Goal: Submit feedback/report problem: Submit feedback/report problem

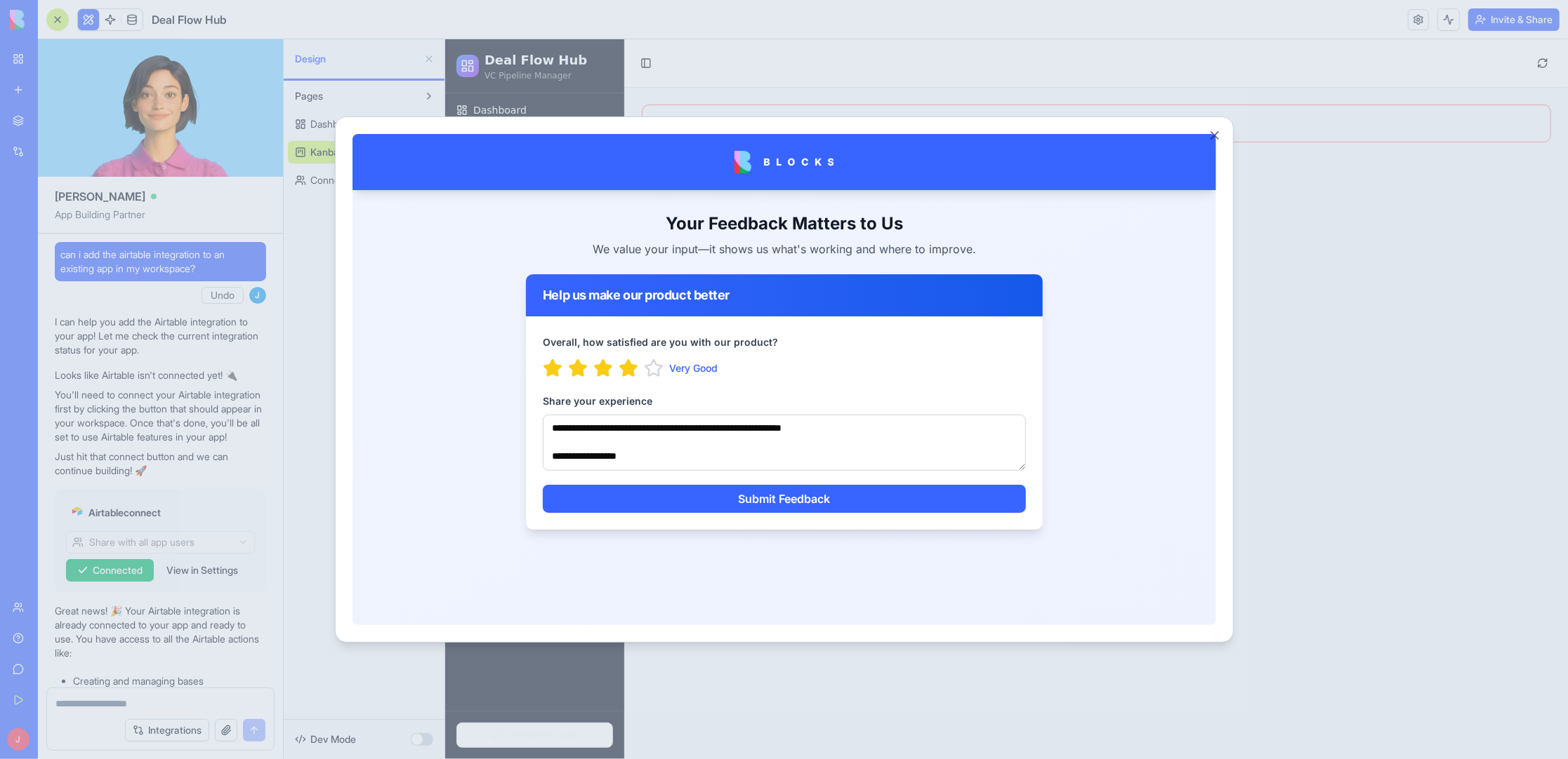
scroll to position [2991, 0]
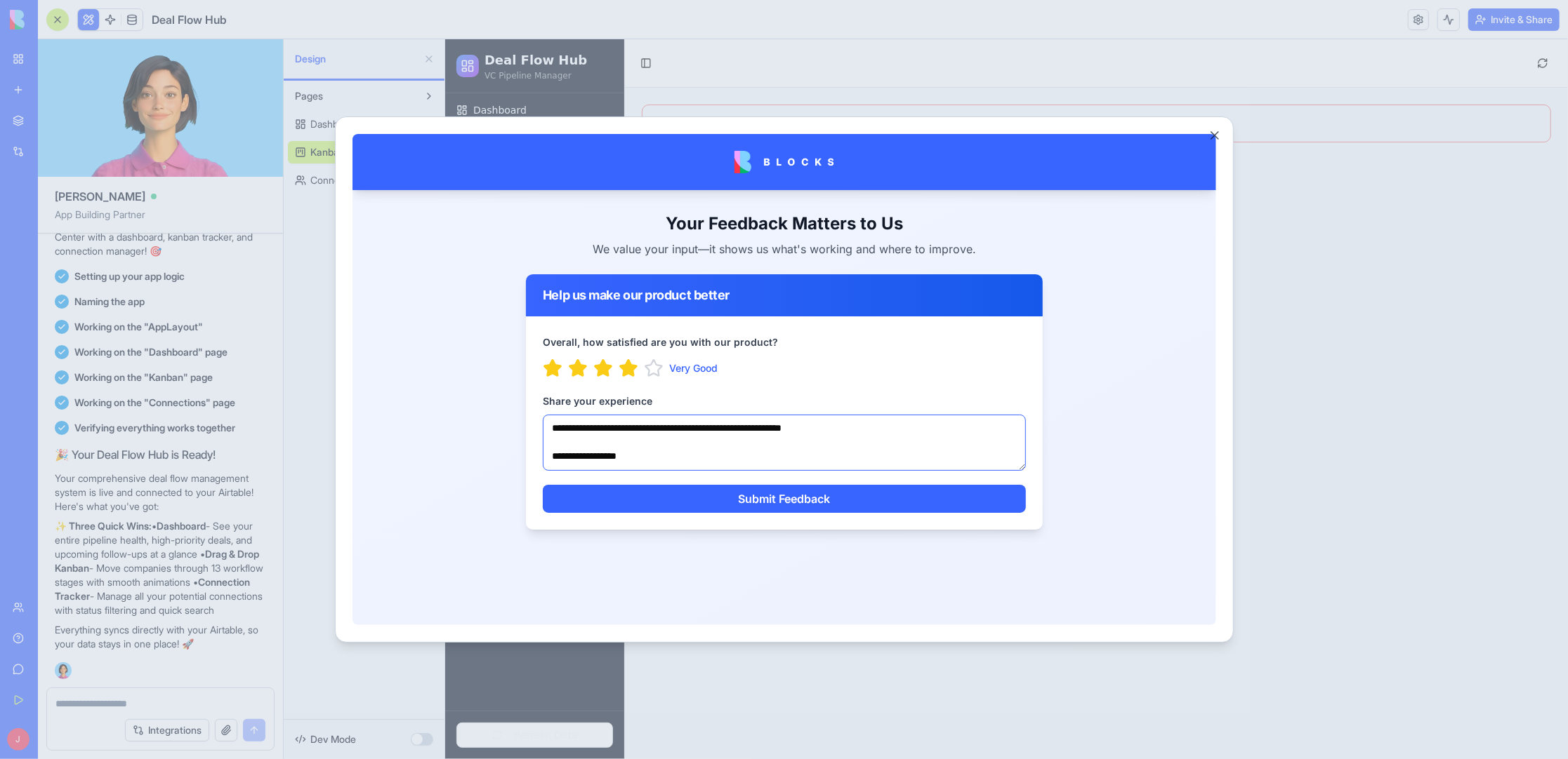
click at [669, 460] on textarea "**********" at bounding box center [784, 442] width 483 height 56
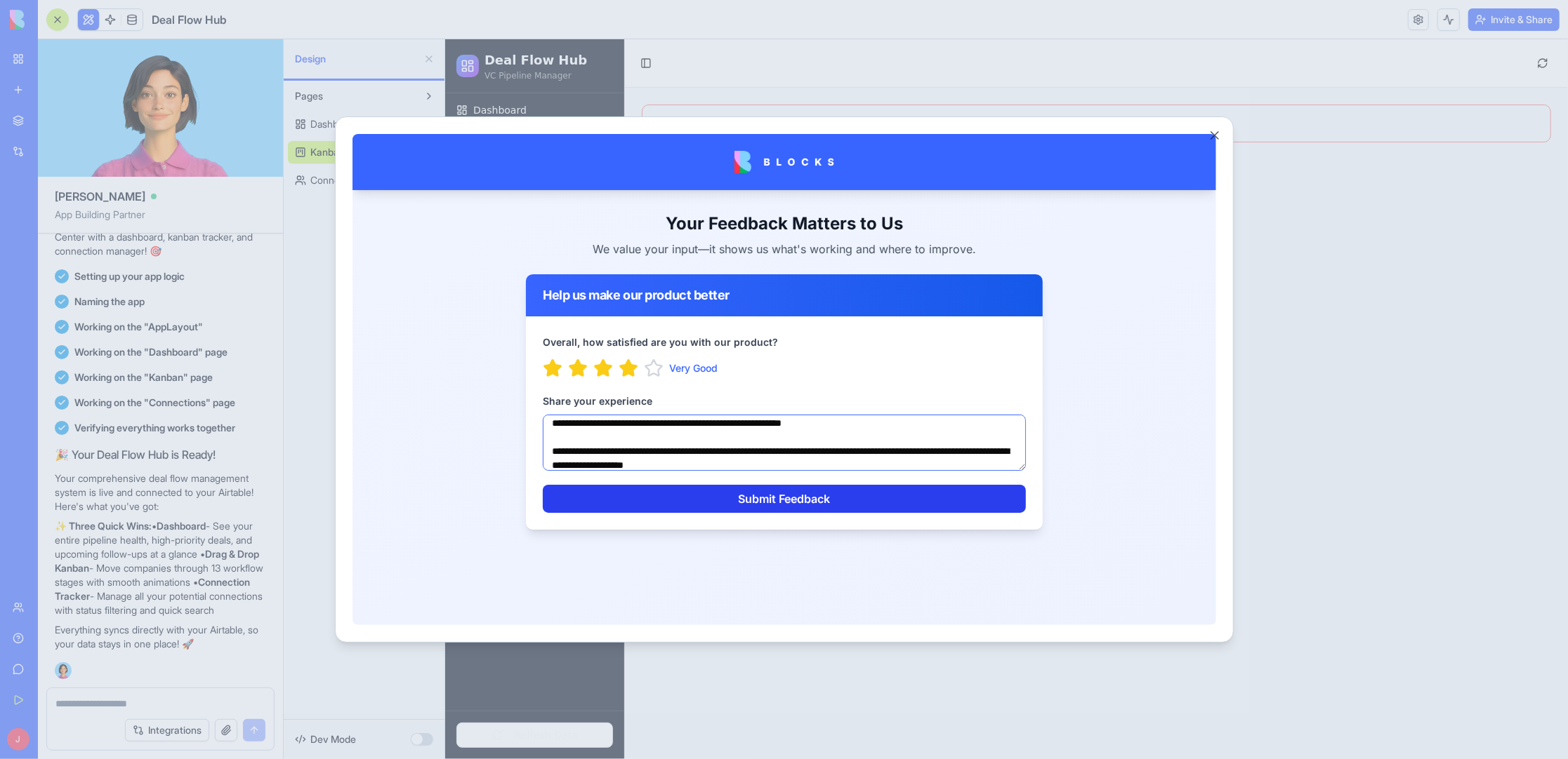
type textarea "**********"
click at [788, 502] on button "Submit Feedback" at bounding box center [784, 498] width 483 height 28
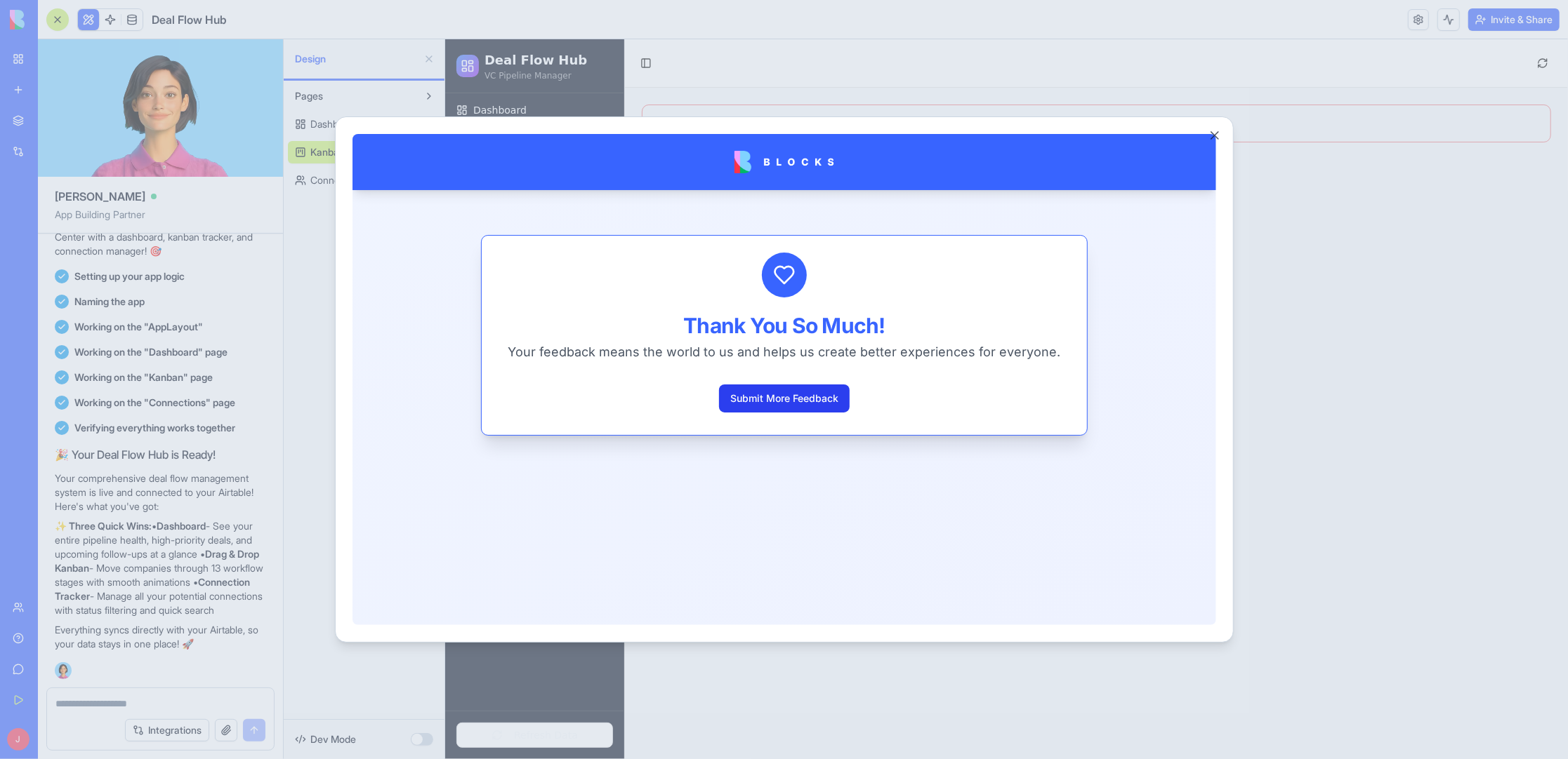
click at [771, 399] on button "Submit More Feedback" at bounding box center [784, 397] width 131 height 28
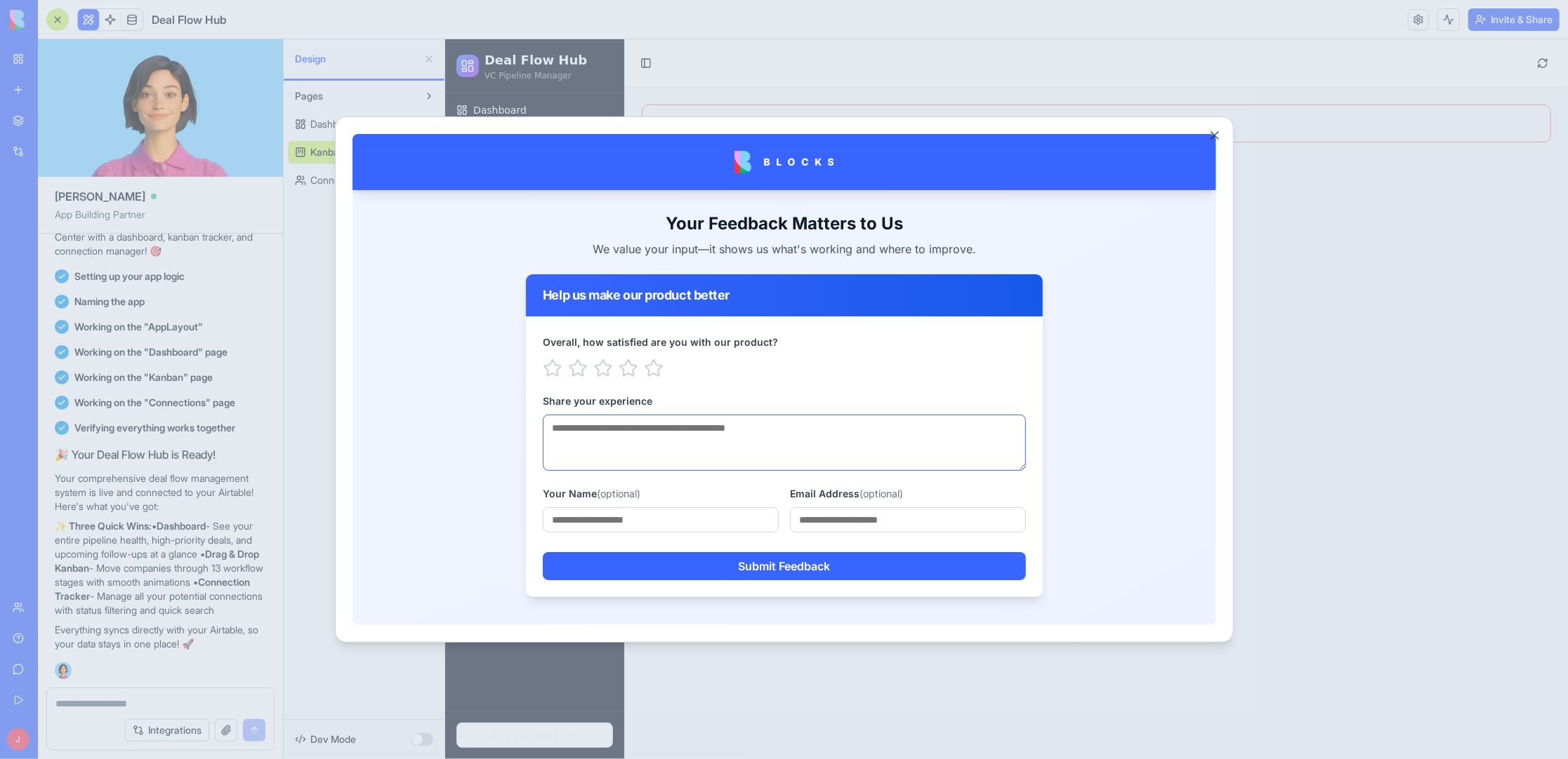
click at [770, 444] on textarea "Share your experience" at bounding box center [784, 442] width 483 height 56
click at [635, 368] on icon "button" at bounding box center [627, 367] width 18 height 17
click at [692, 438] on textarea "Share your experience" at bounding box center [784, 442] width 483 height 56
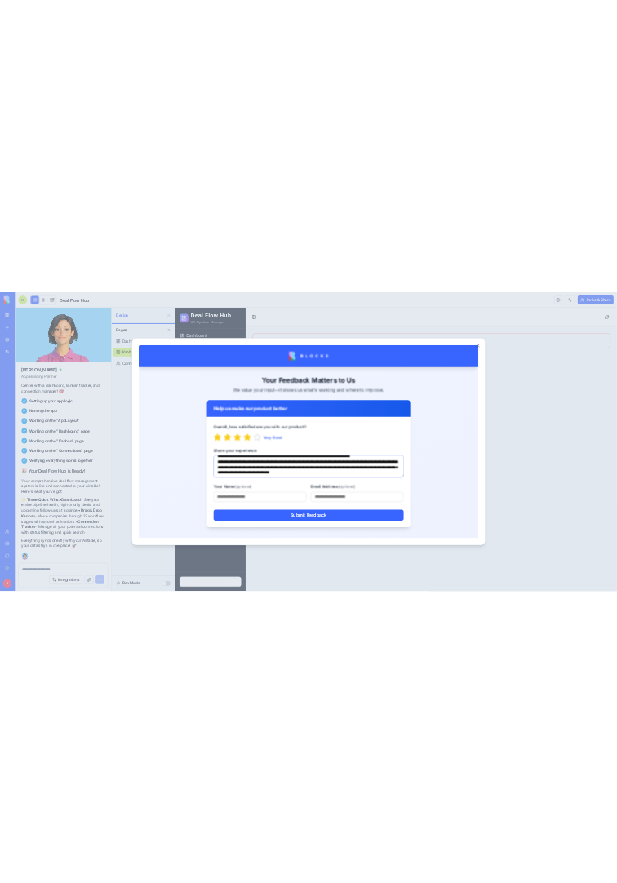
scroll to position [104, 0]
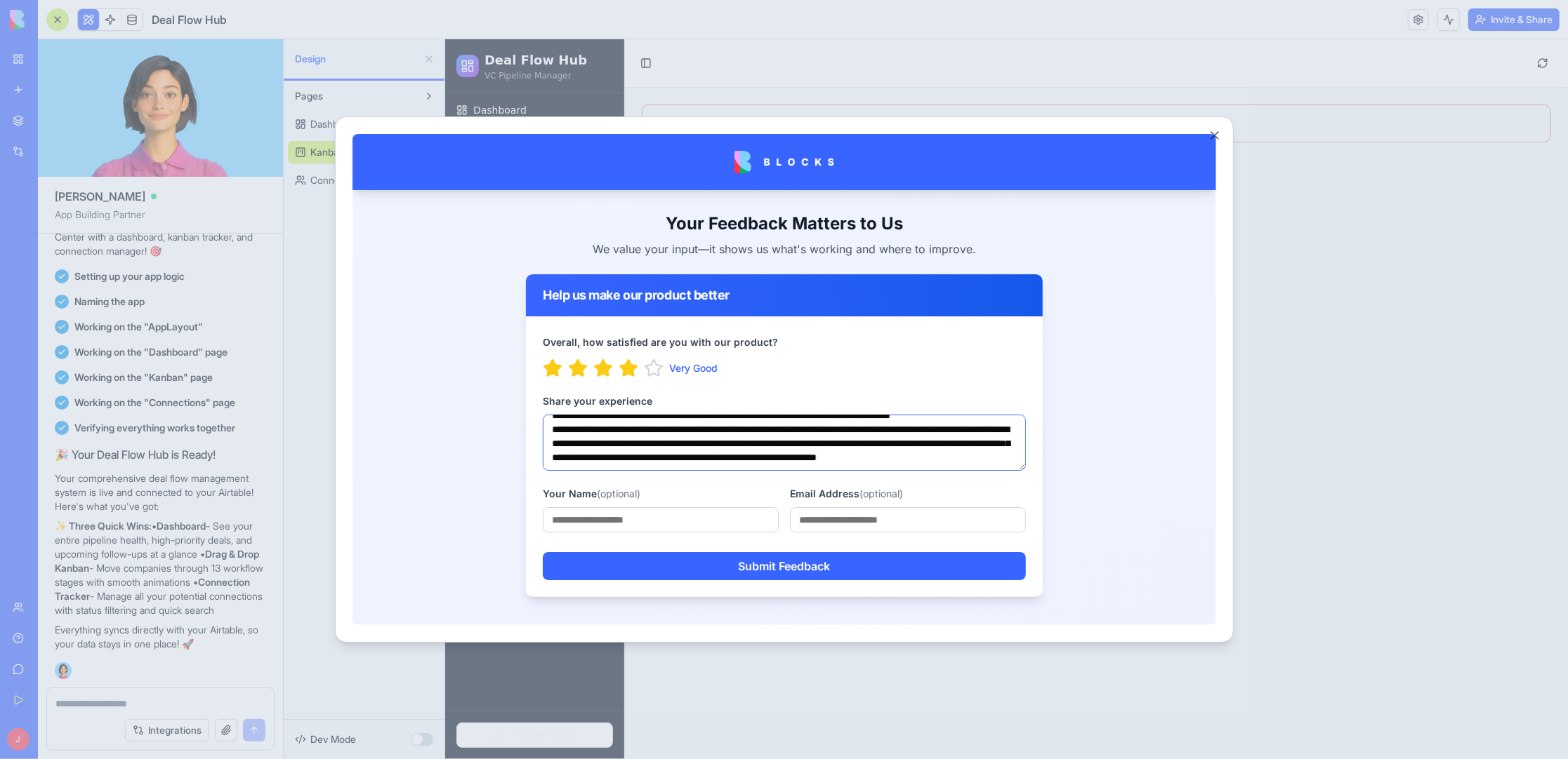
type textarea "**********"
click at [686, 525] on input "Your Name (optional)" at bounding box center [660, 518] width 236 height 25
type input "********"
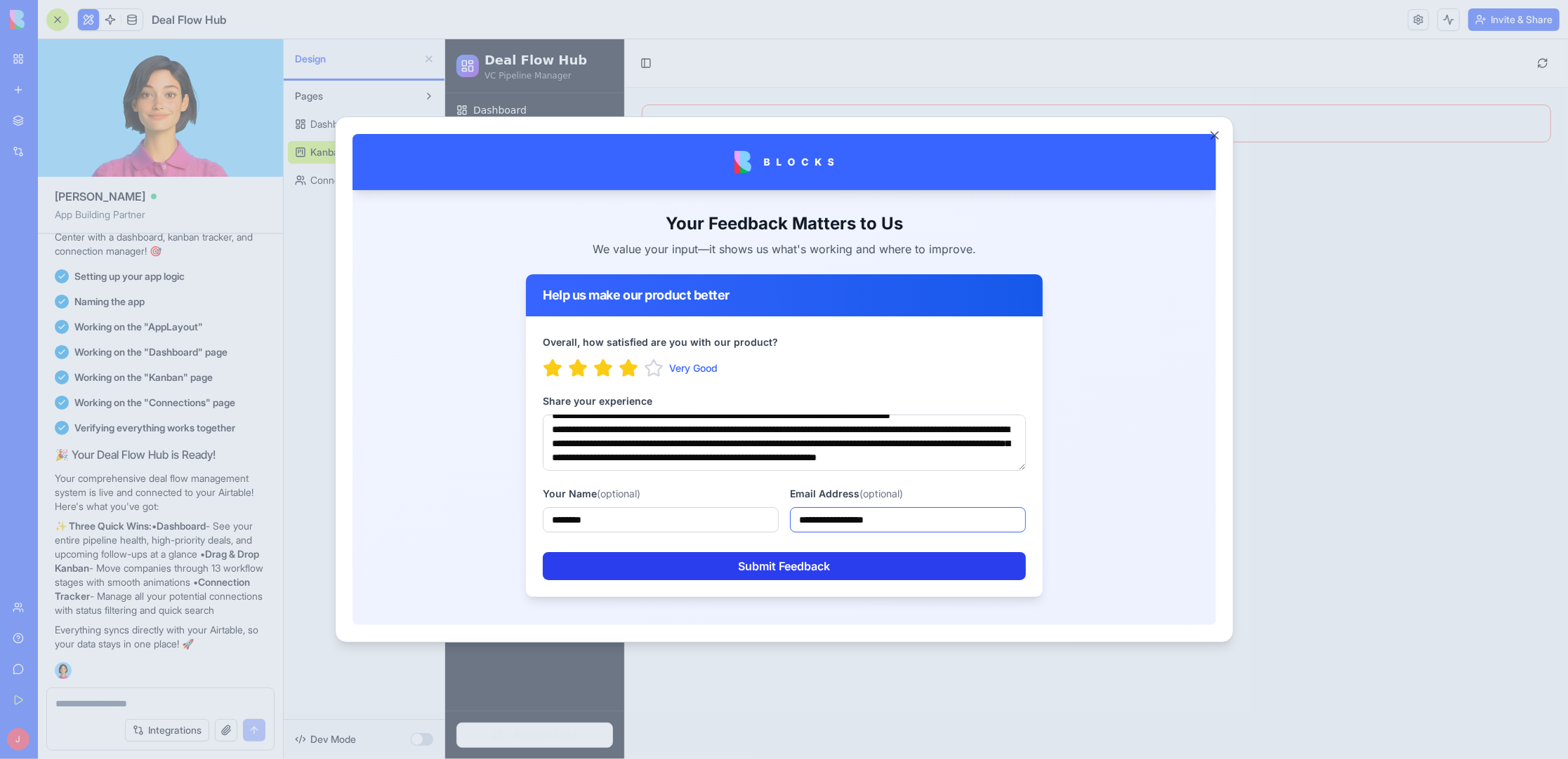
type input "**********"
click at [753, 554] on button "Submit Feedback" at bounding box center [784, 566] width 483 height 28
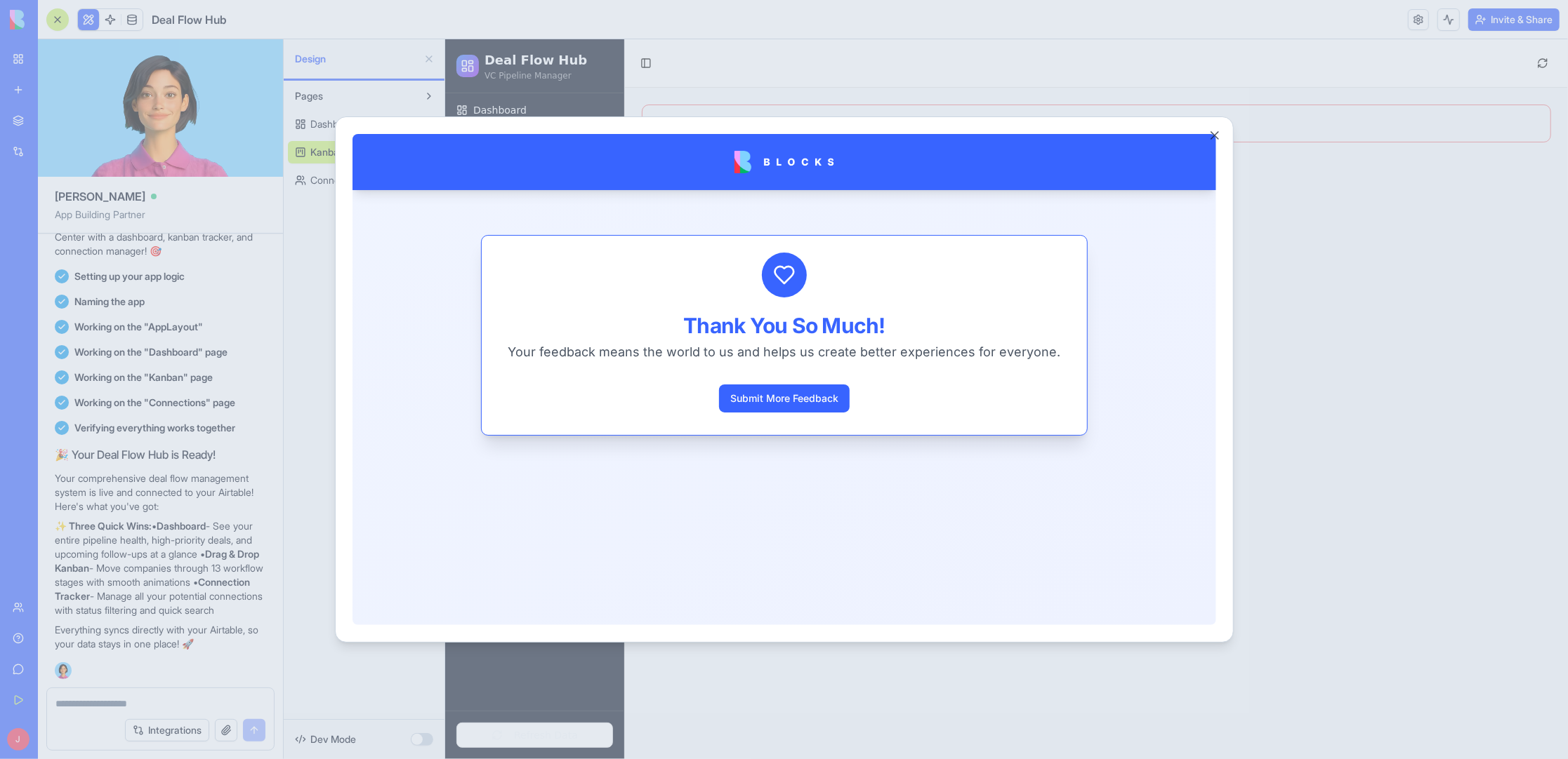
click at [956, 73] on div at bounding box center [784, 379] width 1568 height 759
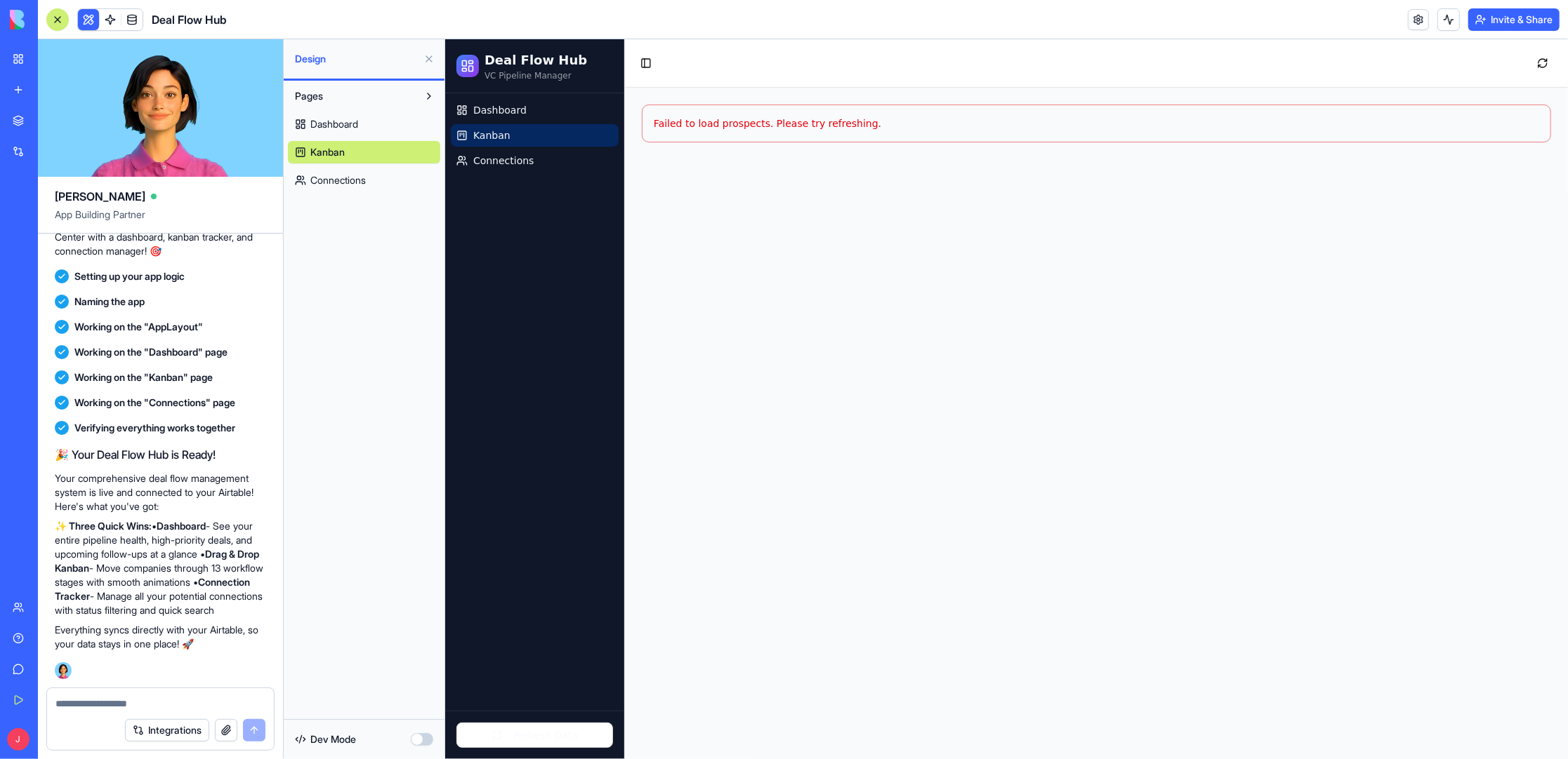
click at [731, 113] on div "Failed to load prospects. Please try refreshing." at bounding box center [1095, 123] width 909 height 38
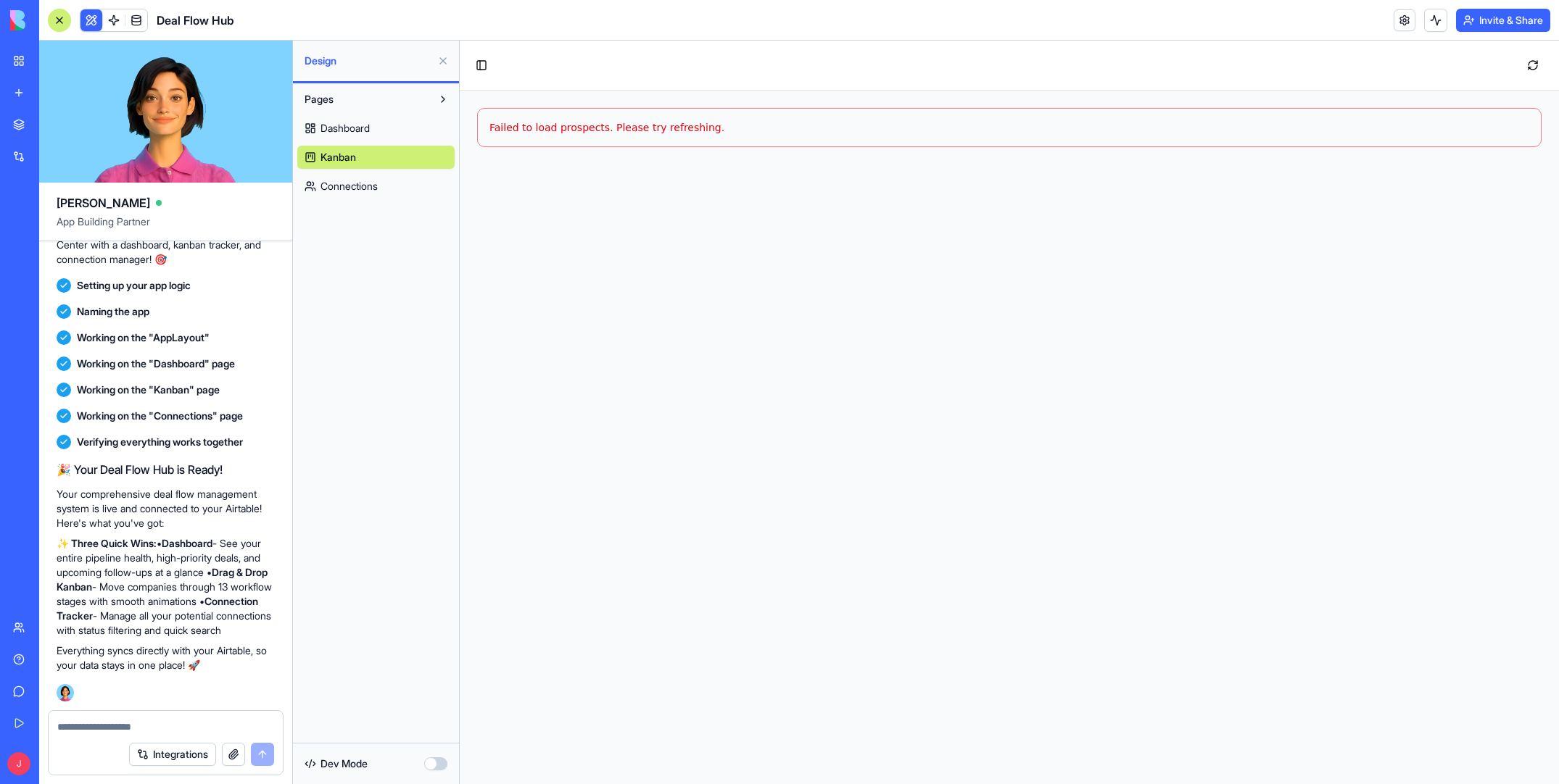
click at [386, 156] on link "Kanban" at bounding box center [376, 157] width 157 height 23
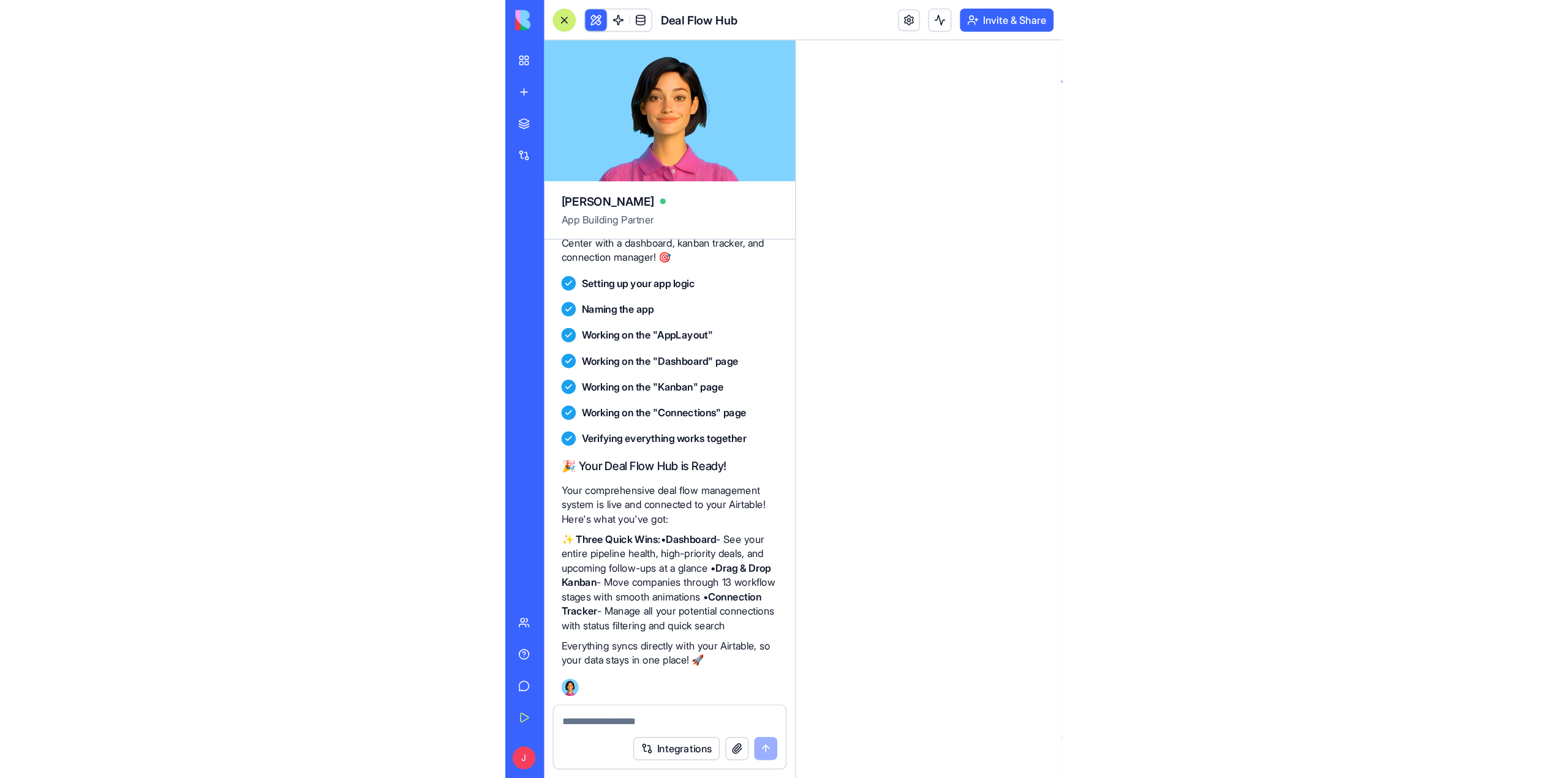
scroll to position [2611, 0]
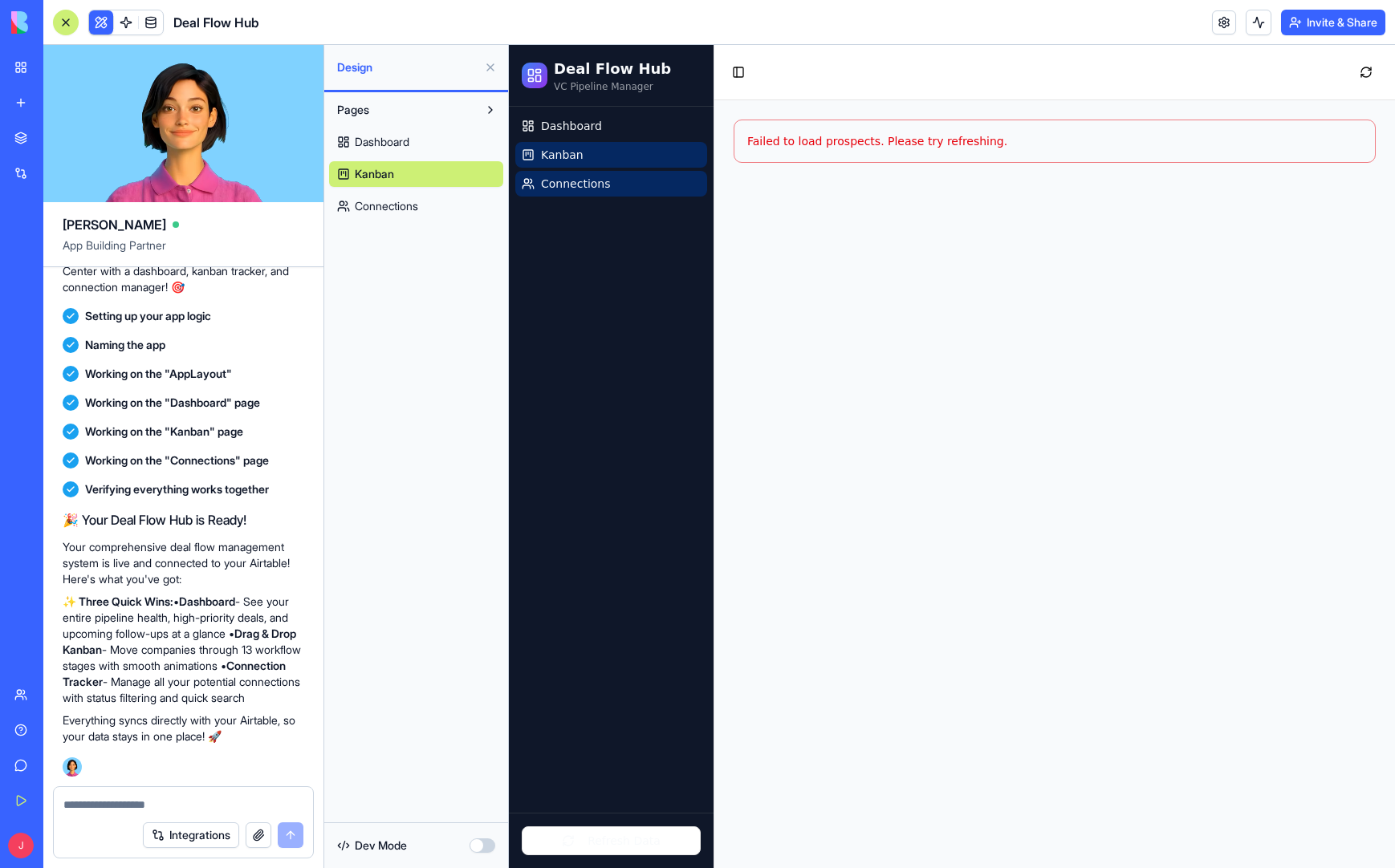
click at [587, 181] on span "Connections" at bounding box center [575, 184] width 70 height 16
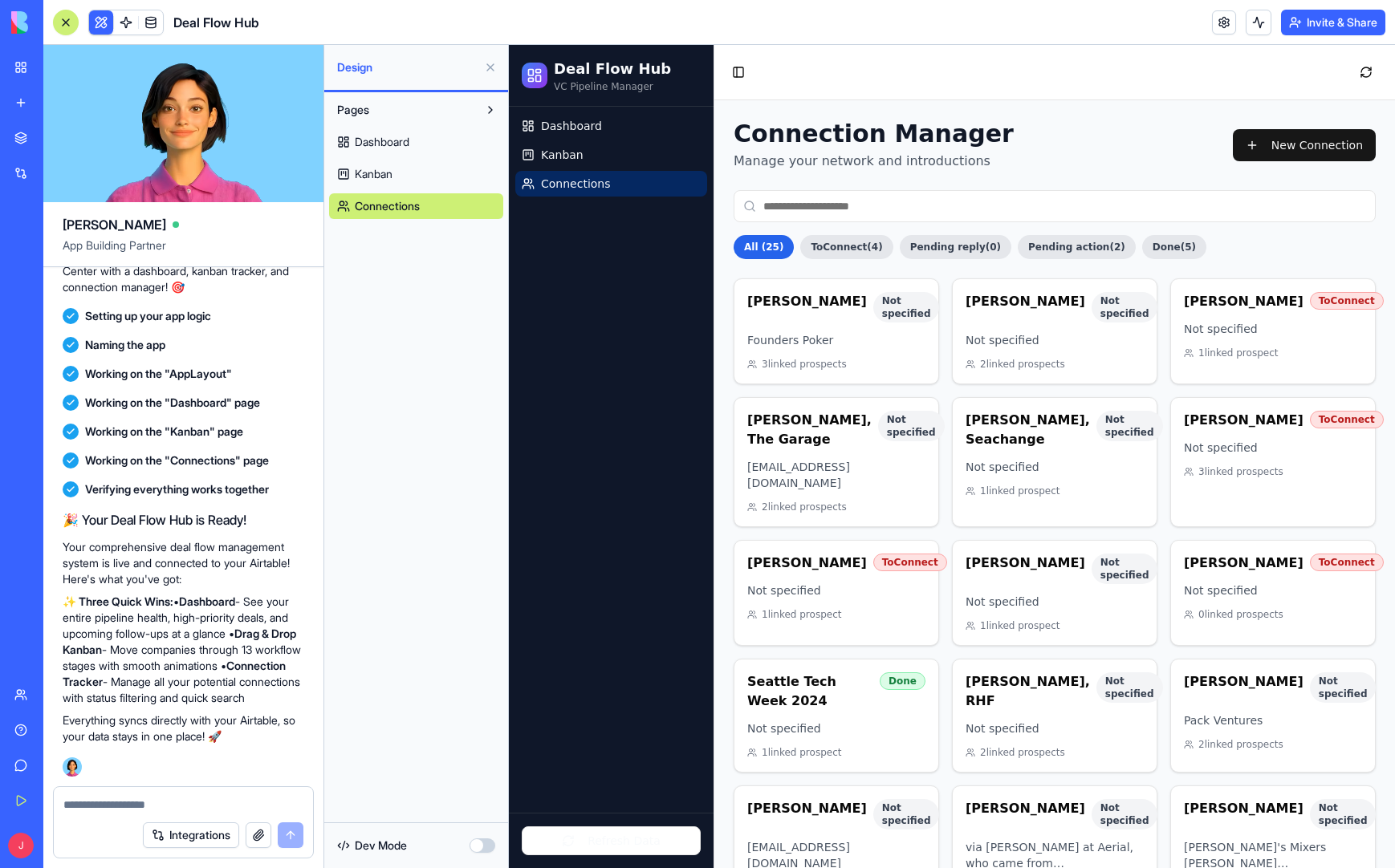
click at [944, 86] on div "Toggle Sidebar" at bounding box center [1054, 73] width 680 height 55
click at [586, 161] on link "Kanban" at bounding box center [610, 154] width 192 height 26
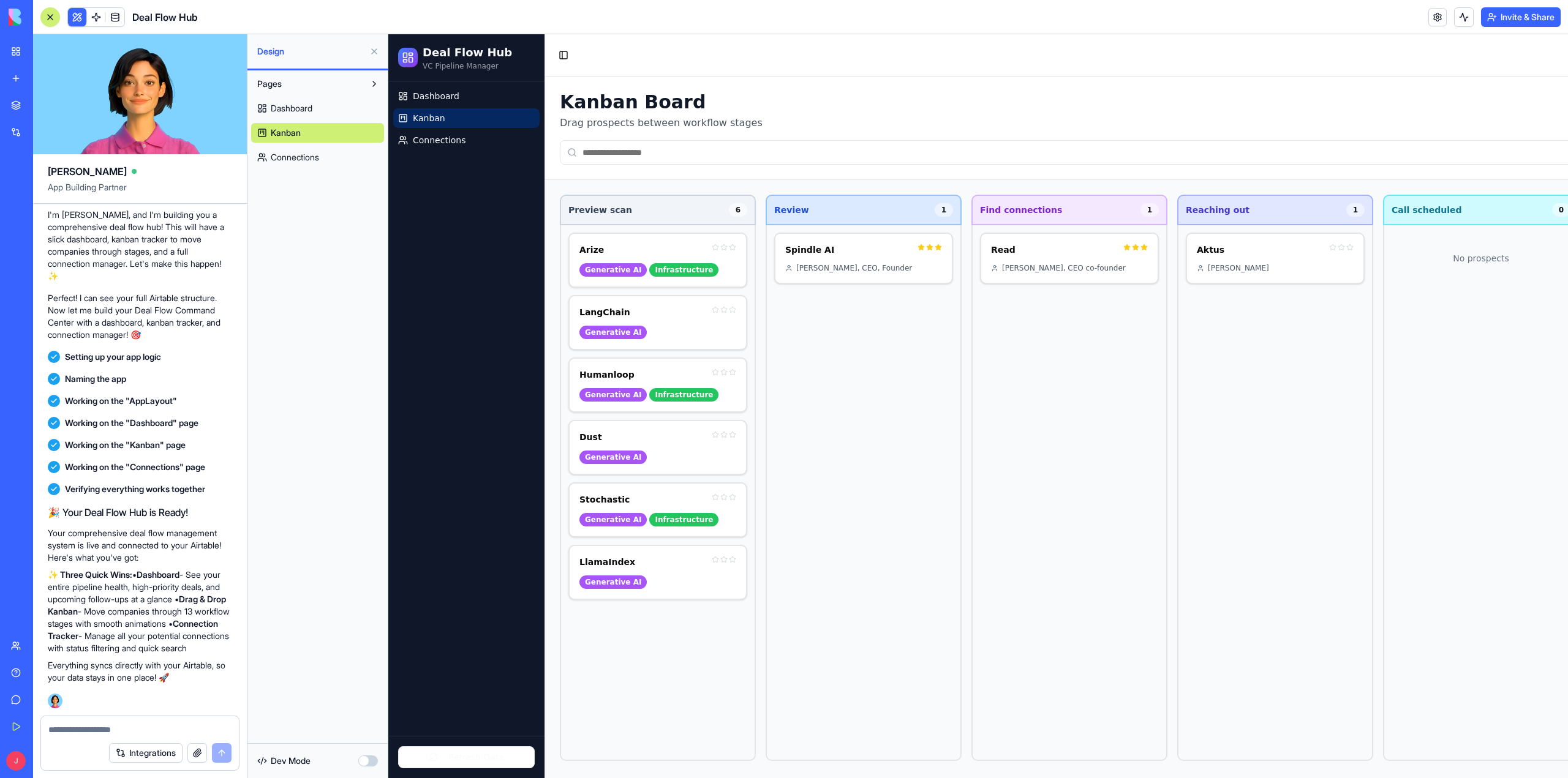
click at [1288, 15] on header "Deal Flow Hub Invite & Share" at bounding box center [800, 17] width 1535 height 35
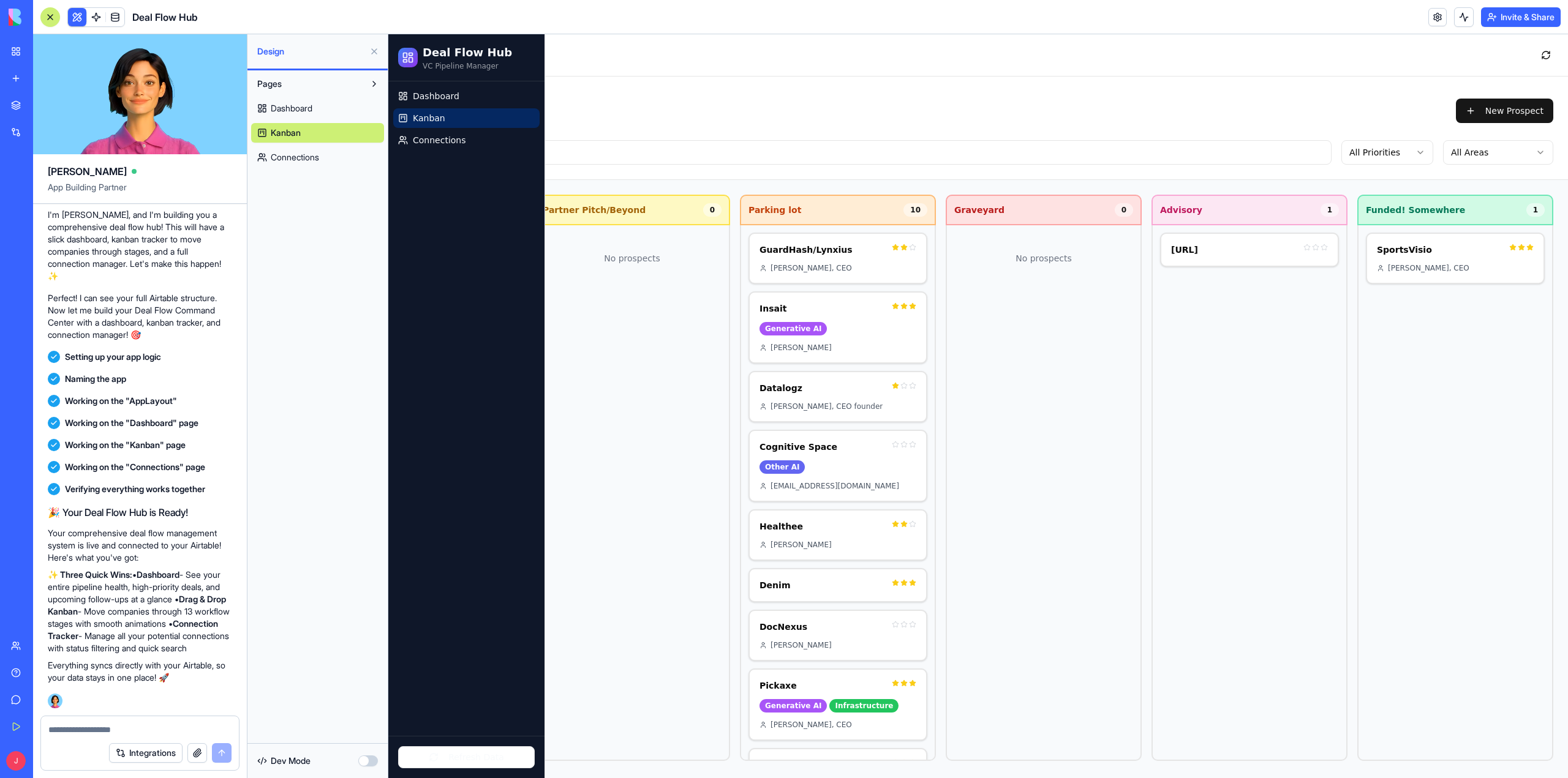
scroll to position [9, 1681]
click at [1164, 101] on div "Kanban Board Drag prospects between workflow stages New Prospect" at bounding box center [221, 111] width 2666 height 39
click at [643, 489] on div "No prospects" at bounding box center [632, 493] width 196 height 536
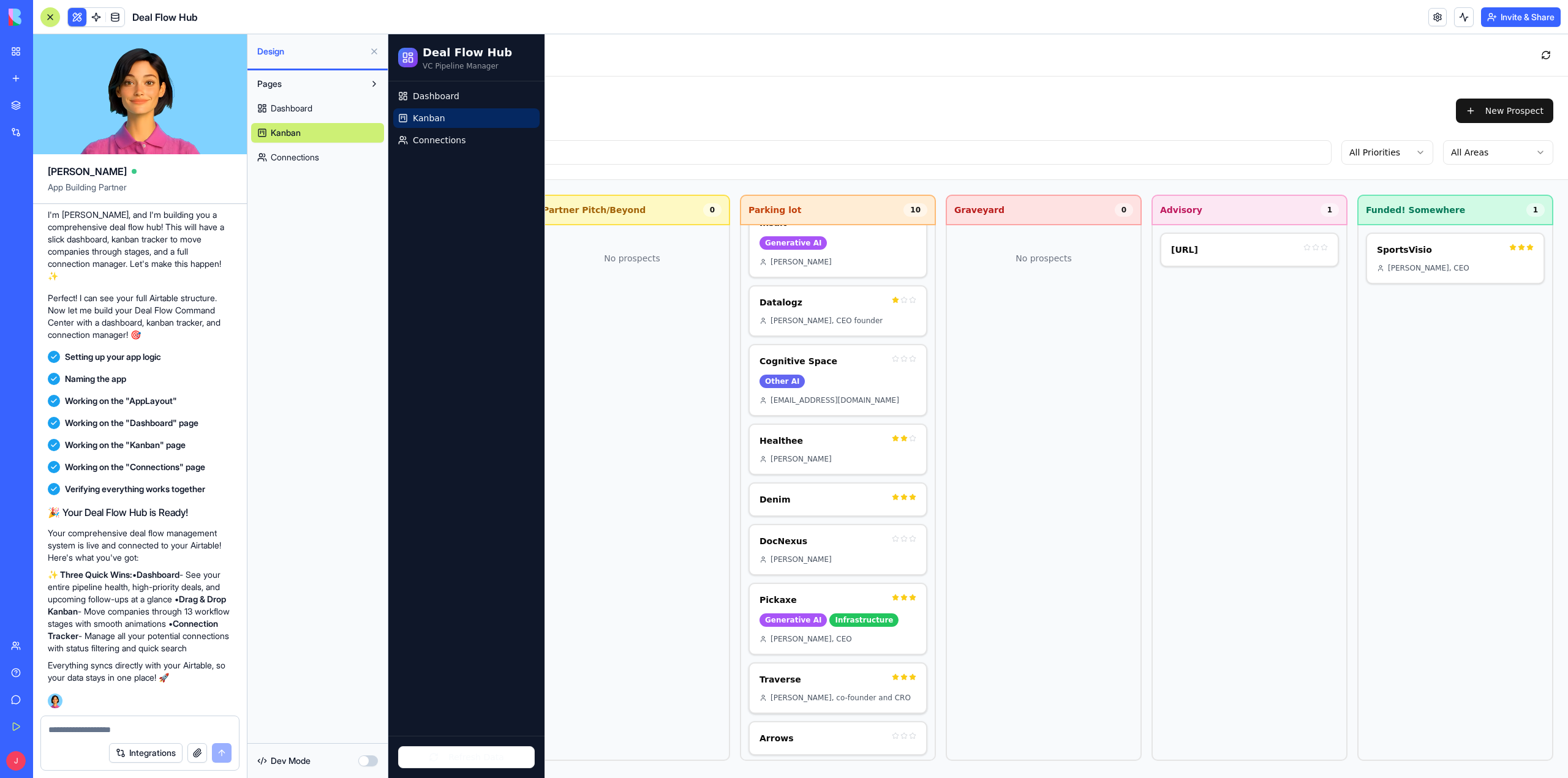
scroll to position [86, 0]
click at [425, 100] on span "Dashboard" at bounding box center [436, 96] width 47 height 12
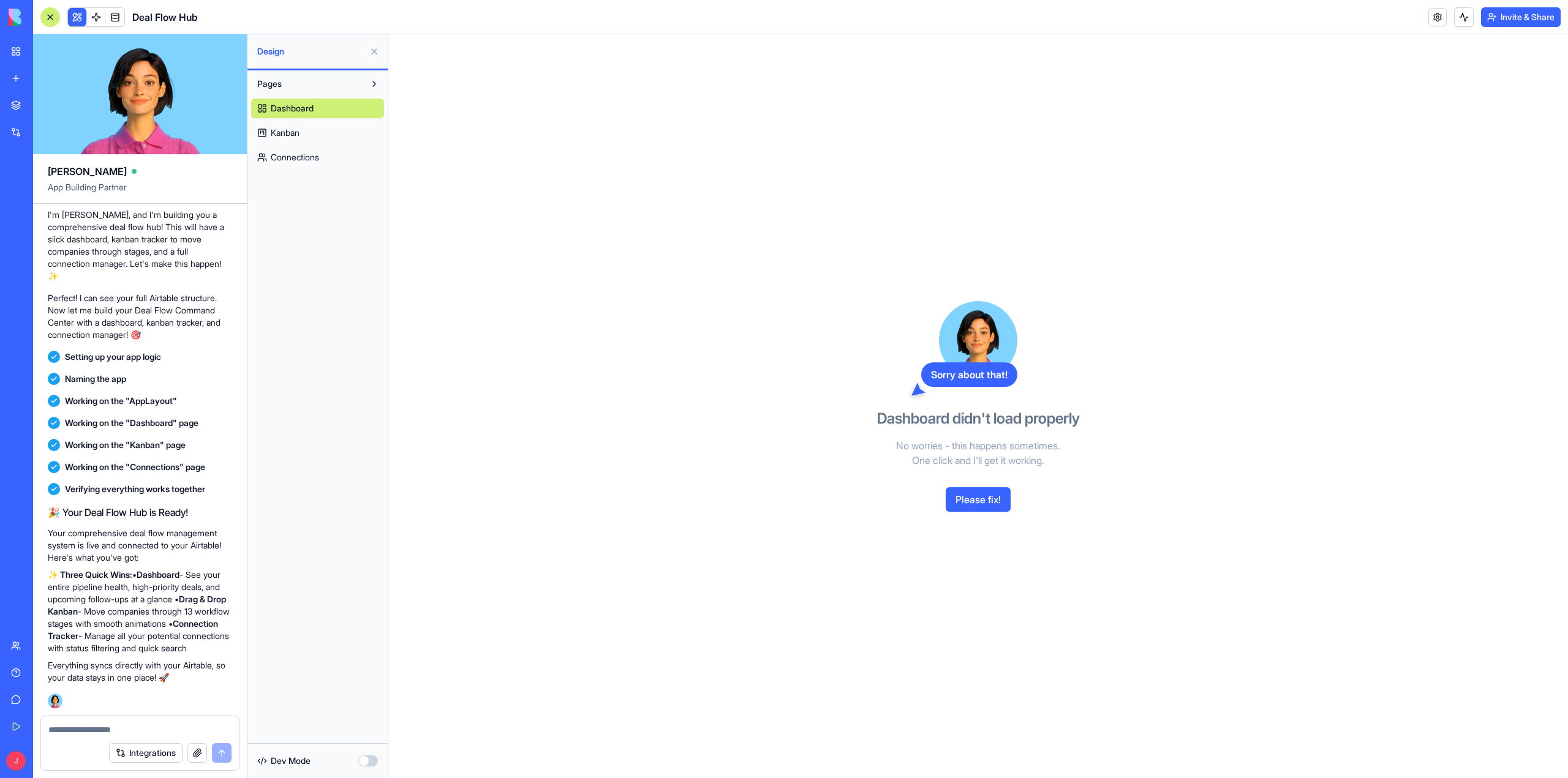
click at [975, 504] on button "Please fix!" at bounding box center [978, 500] width 65 height 25
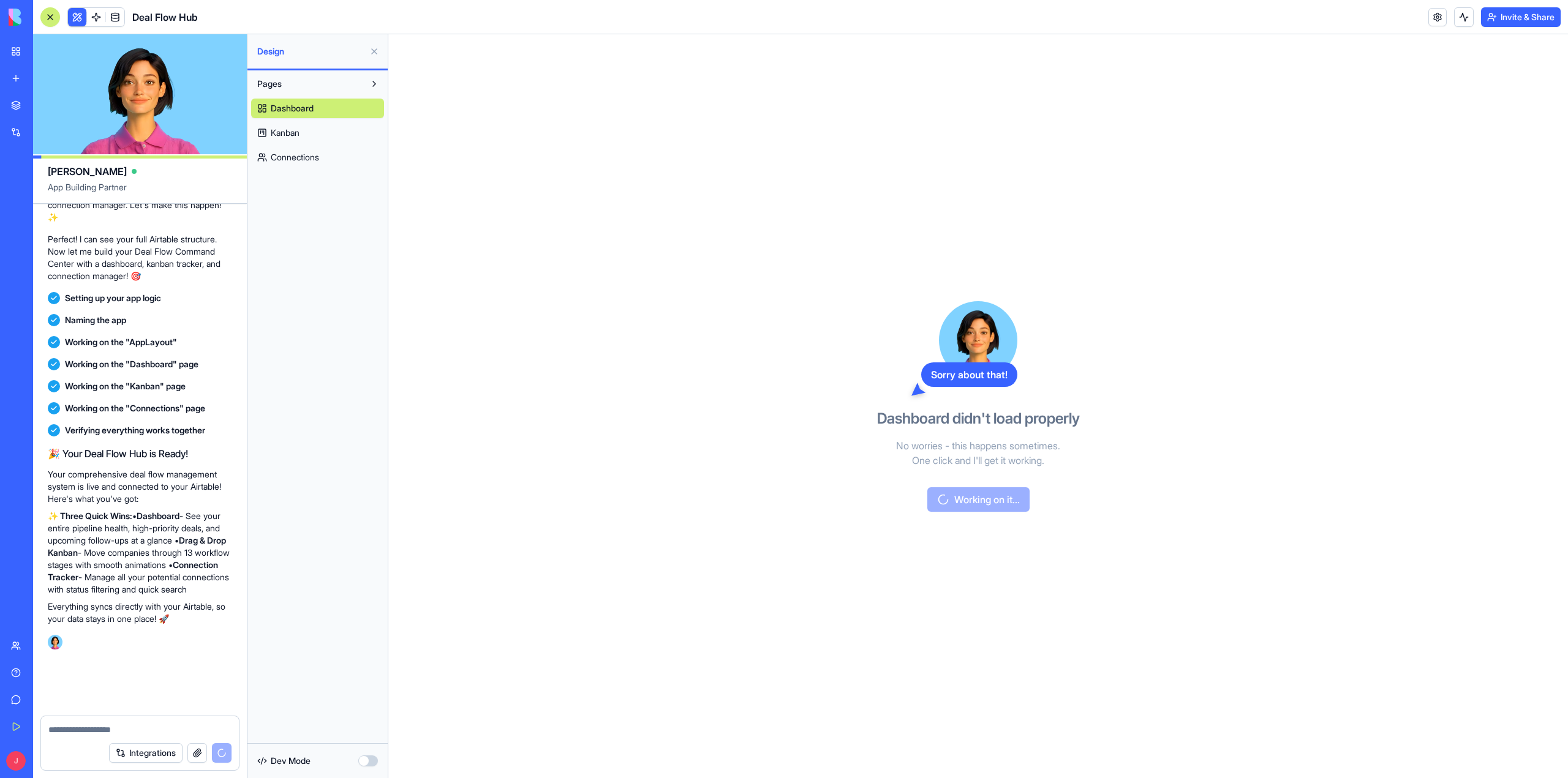
scroll to position [2554, 0]
click at [314, 156] on span "Connections" at bounding box center [295, 158] width 48 height 12
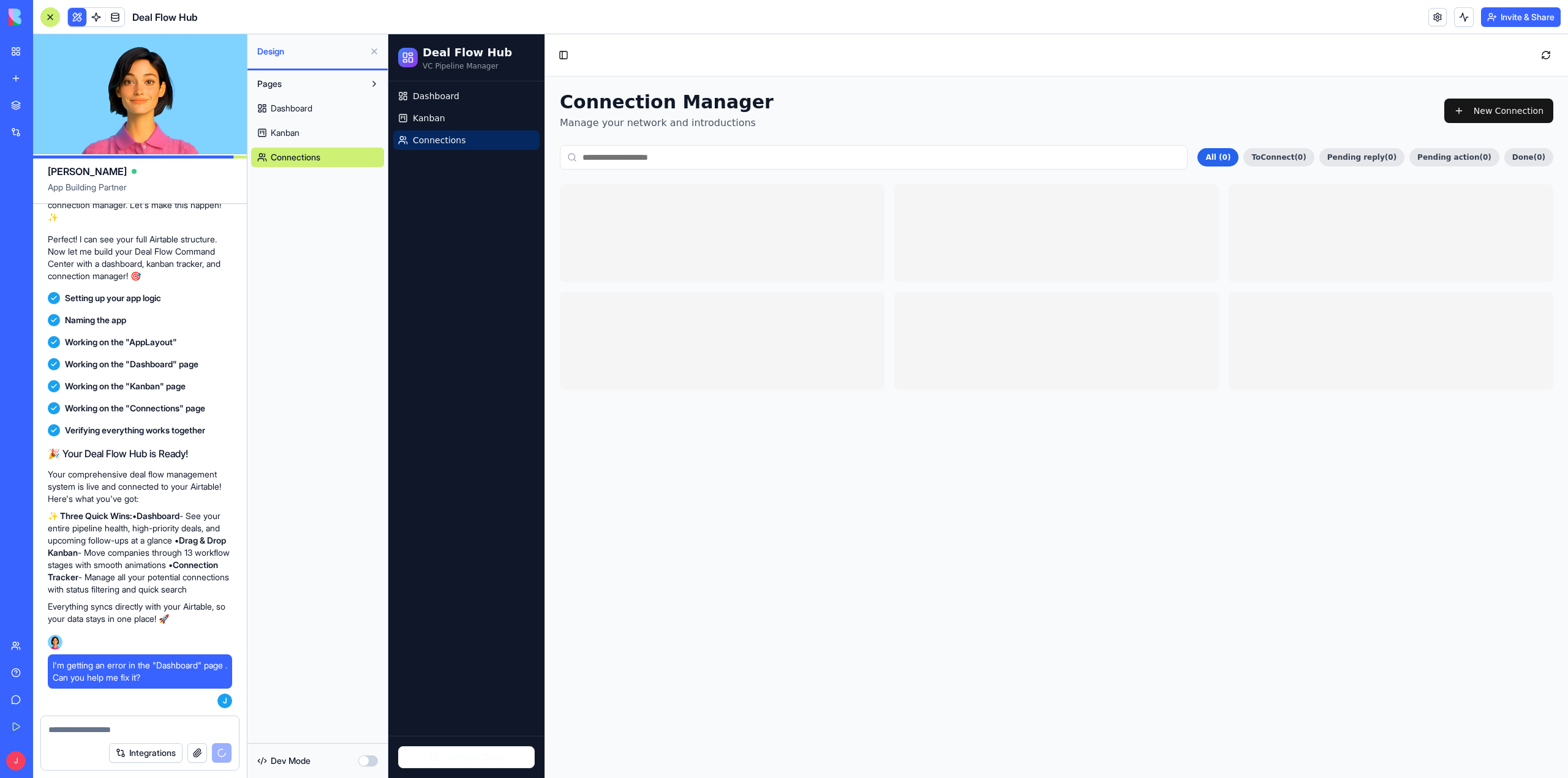
click at [337, 131] on link "Kanban" at bounding box center [318, 133] width 133 height 20
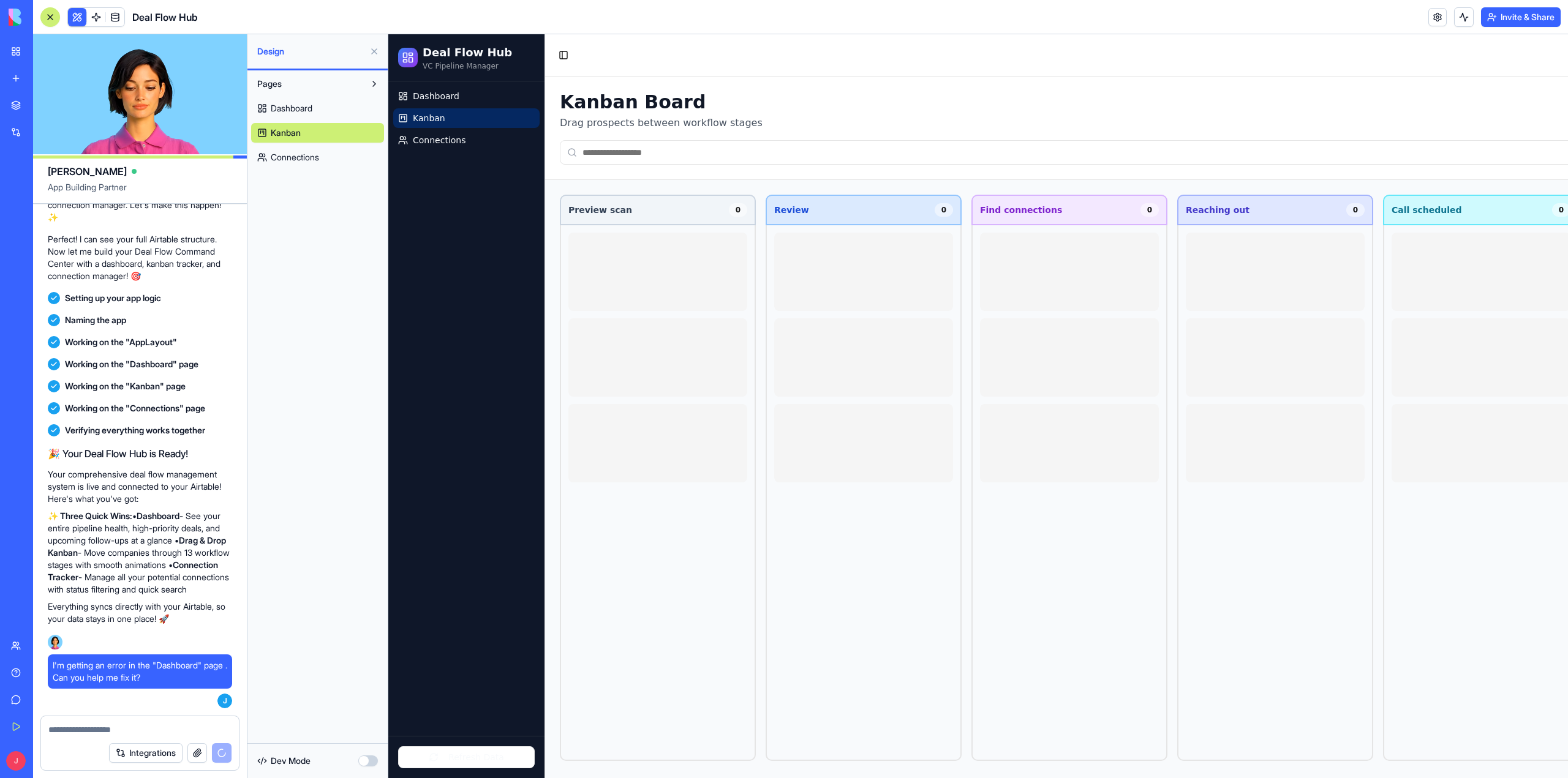
click at [327, 105] on link "Dashboard" at bounding box center [318, 108] width 133 height 20
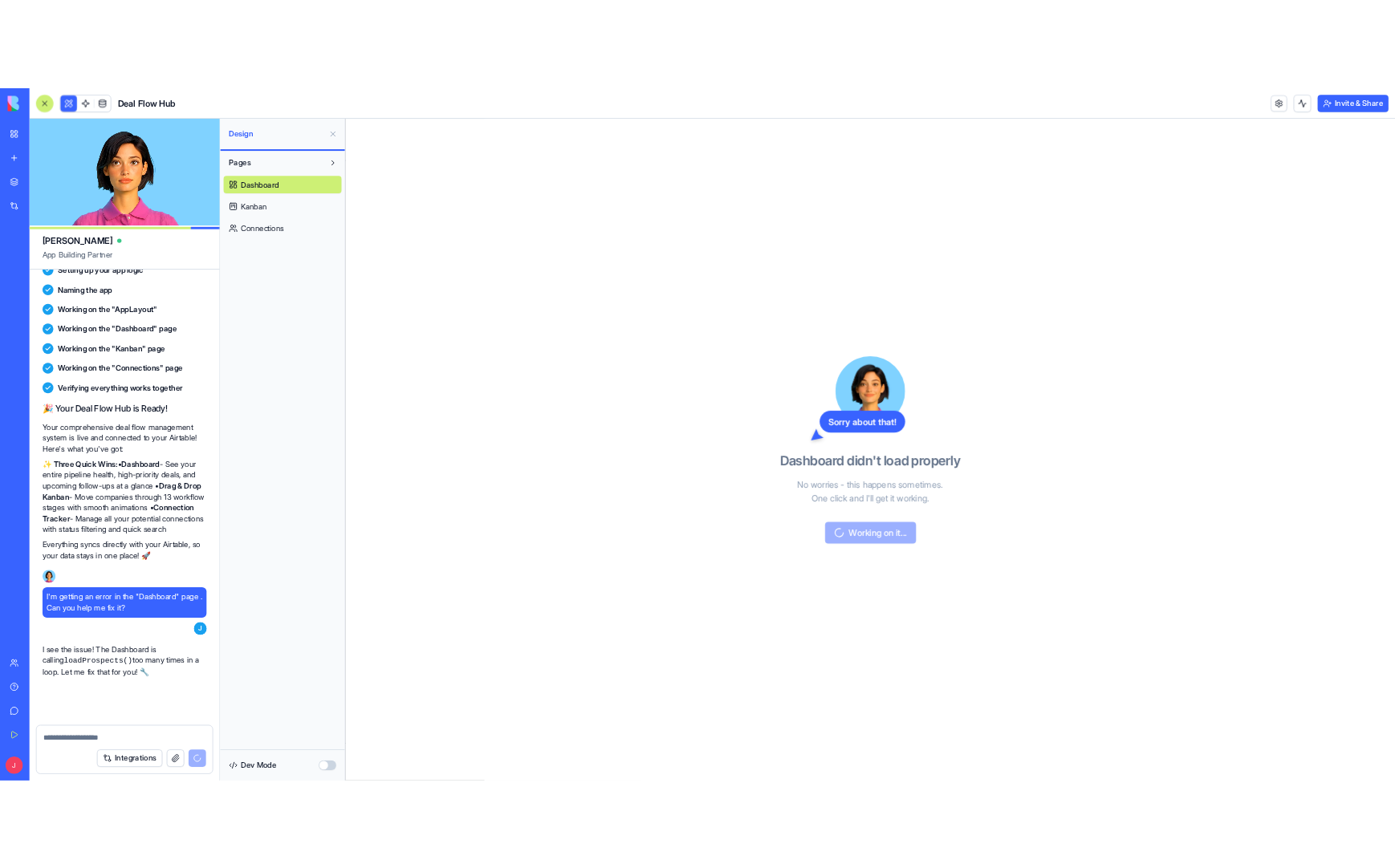
scroll to position [3468, 0]
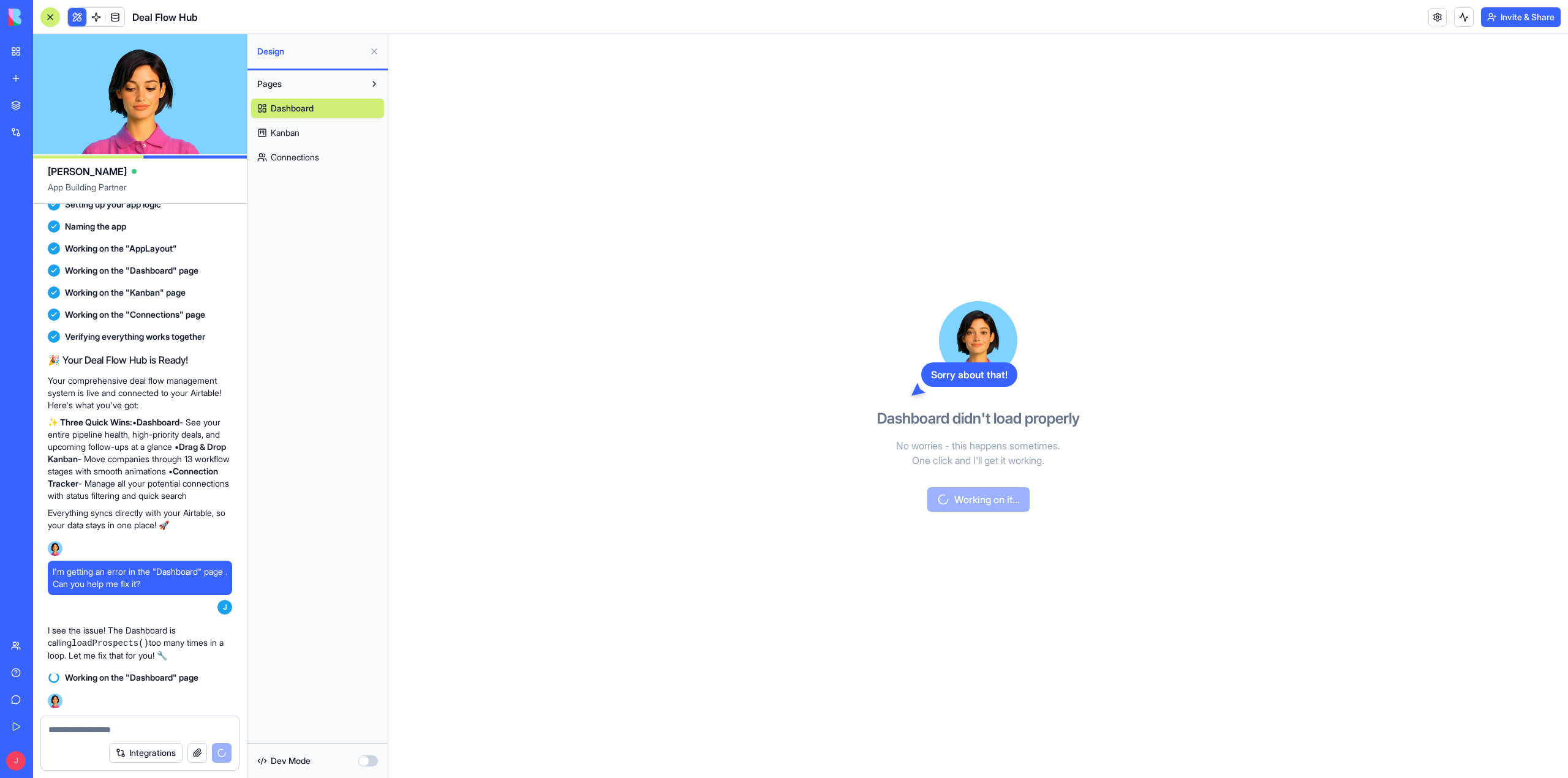
click at [324, 132] on link "Kanban" at bounding box center [318, 133] width 133 height 20
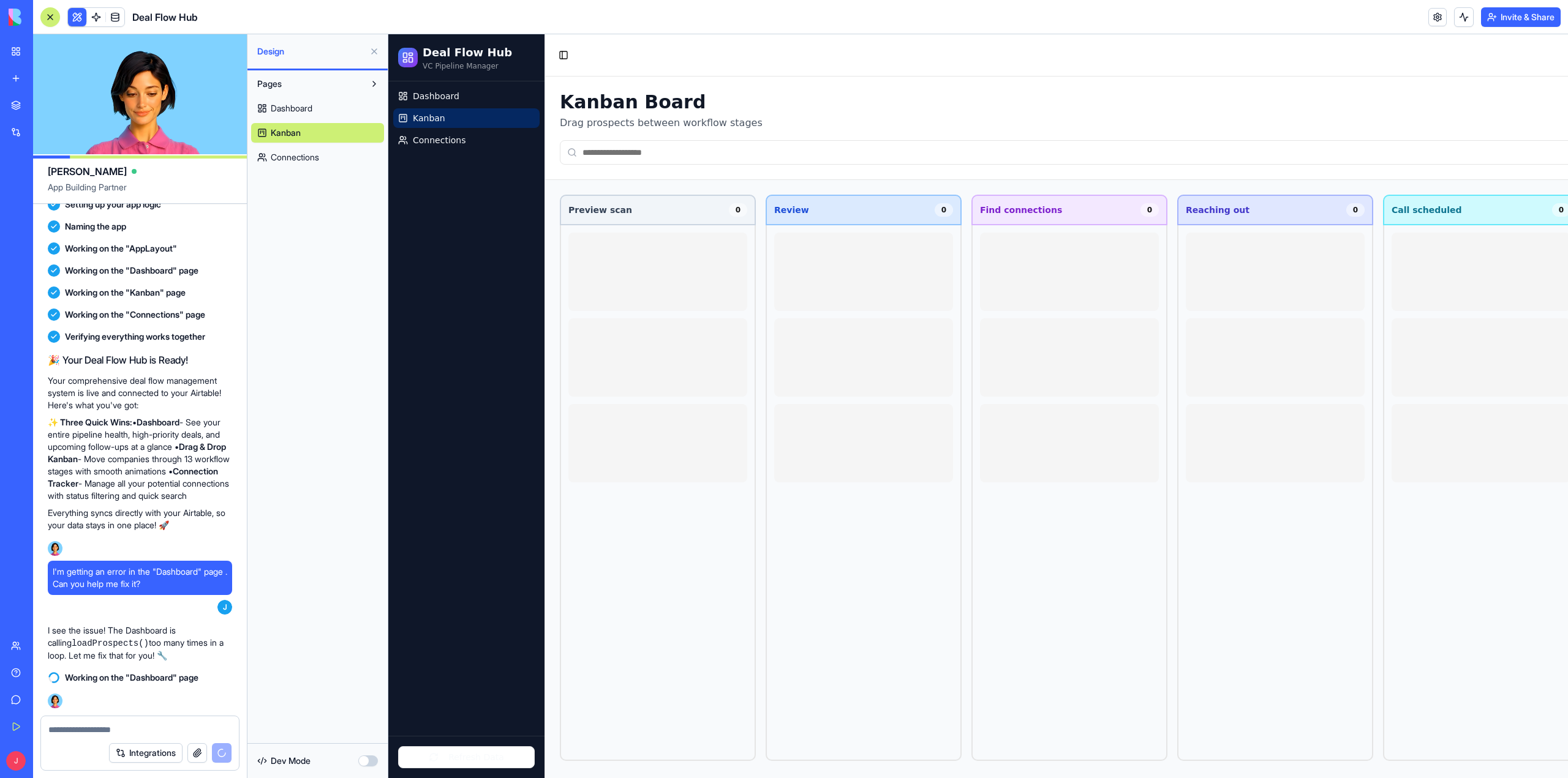
type input "****"
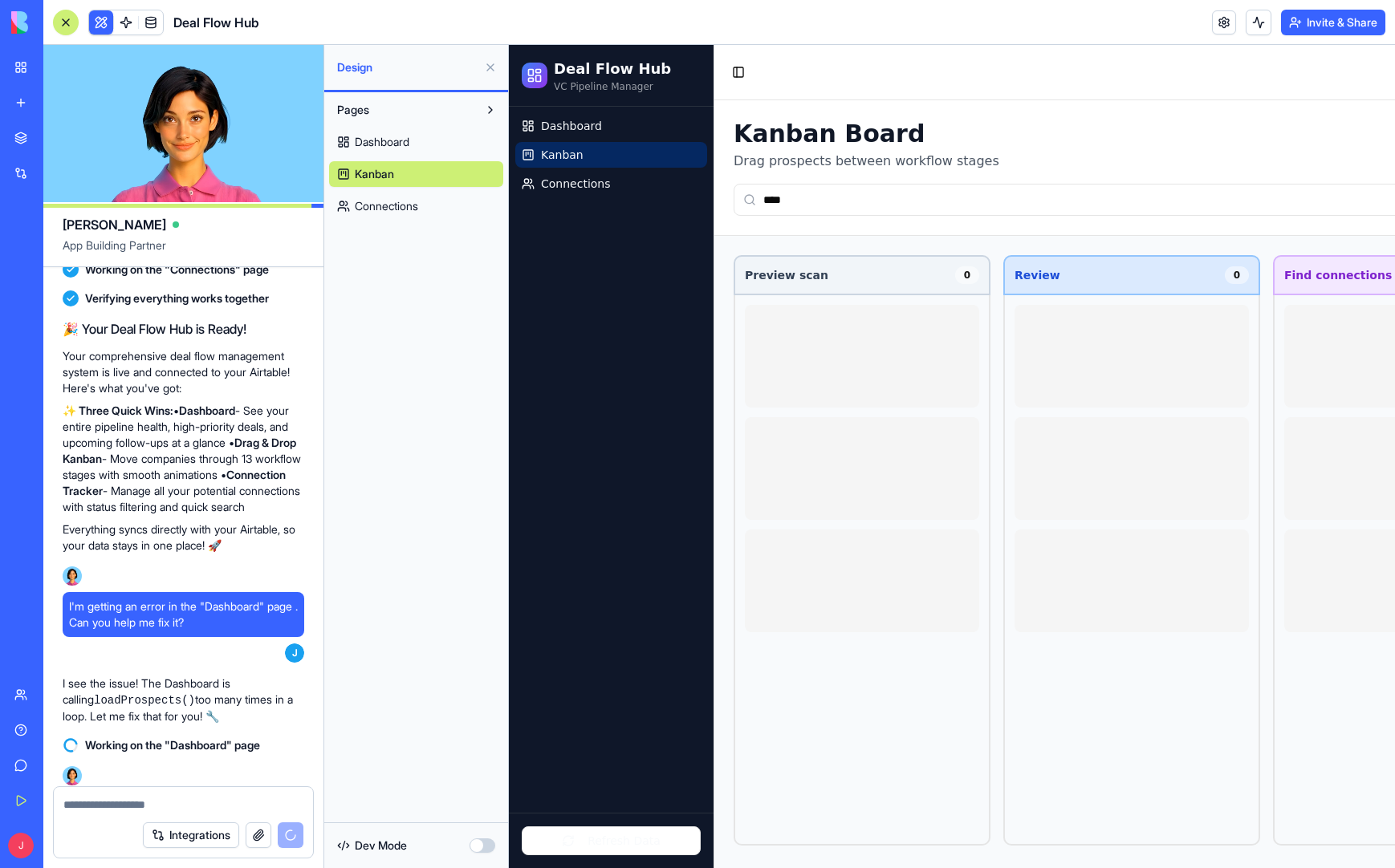
scroll to position [3649, 0]
